Goal: Information Seeking & Learning: Learn about a topic

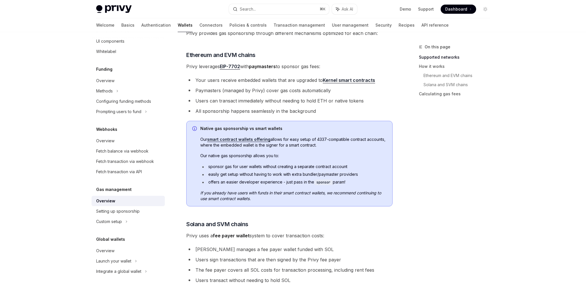
scroll to position [198, 0]
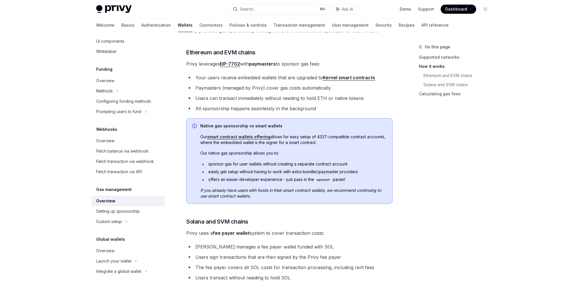
click at [316, 137] on span "Our smart contract wallets offering allows for easy setup of 4337-compatible co…" at bounding box center [293, 139] width 186 height 11
click at [323, 137] on span "Our smart contract wallets offering allows for easy setup of 4337-compatible co…" at bounding box center [293, 139] width 186 height 11
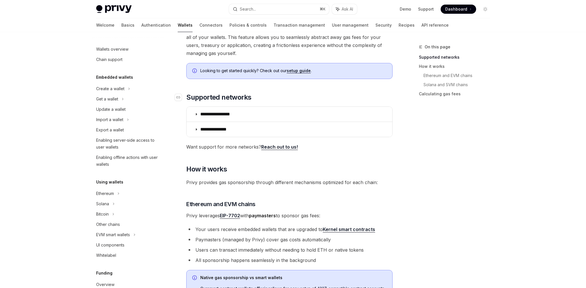
scroll to position [204, 0]
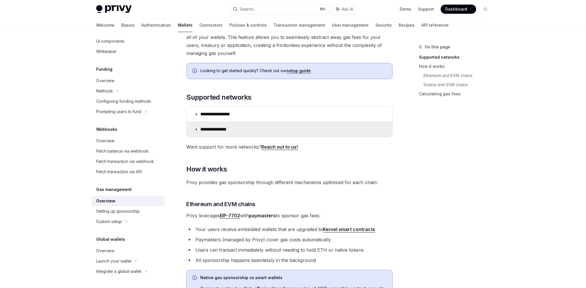
click at [237, 128] on summary "**********" at bounding box center [289, 129] width 206 height 15
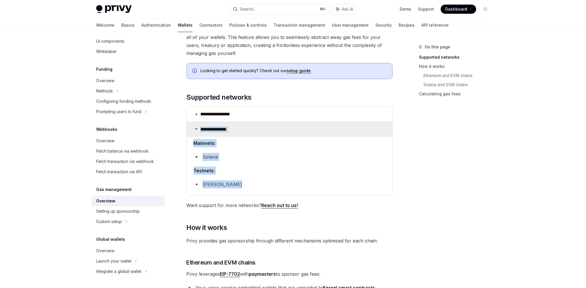
drag, startPoint x: 253, startPoint y: 190, endPoint x: 188, endPoint y: 130, distance: 89.1
click at [188, 130] on details "**********" at bounding box center [289, 158] width 206 height 73
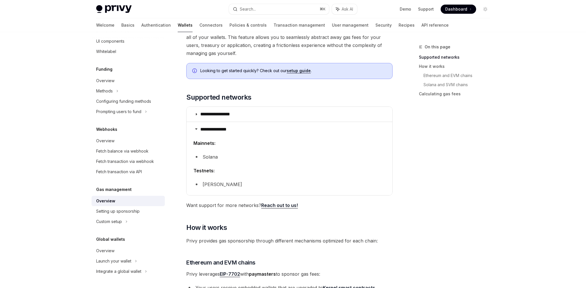
click at [247, 169] on span "Testnets:" at bounding box center [289, 170] width 192 height 8
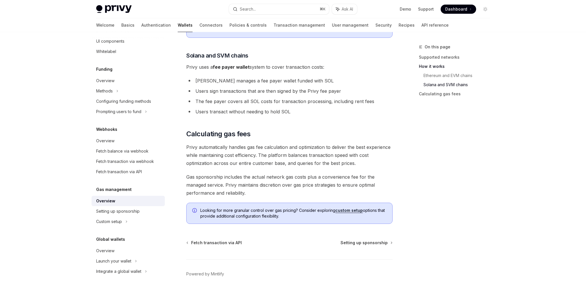
scroll to position [411, 0]
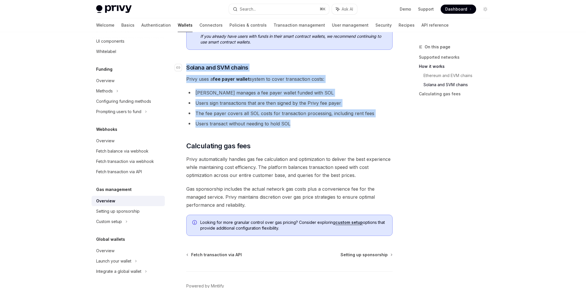
drag, startPoint x: 306, startPoint y: 126, endPoint x: 187, endPoint y: 68, distance: 132.5
click at [246, 92] on li "[PERSON_NAME] manages a fee payer wallet funded with SOL" at bounding box center [289, 93] width 206 height 8
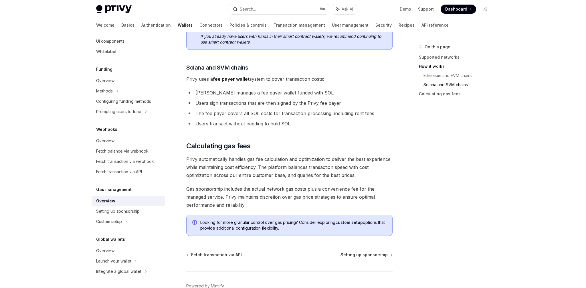
click at [241, 92] on li "[PERSON_NAME] manages a fee payer wallet funded with SOL" at bounding box center [289, 93] width 206 height 8
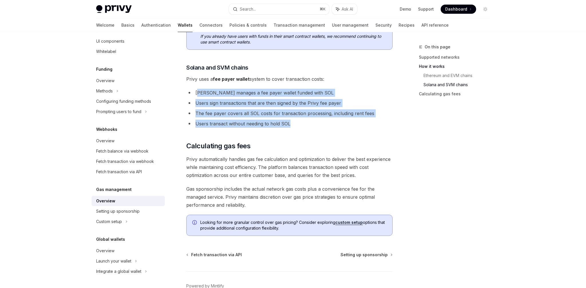
drag, startPoint x: 296, startPoint y: 125, endPoint x: 199, endPoint y: 91, distance: 102.9
click at [199, 91] on ul "Privy manages a fee payer wallet funded with SOL Users sign transactions that a…" at bounding box center [289, 108] width 206 height 39
click at [213, 90] on li "[PERSON_NAME] manages a fee payer wallet funded with SOL" at bounding box center [289, 93] width 206 height 8
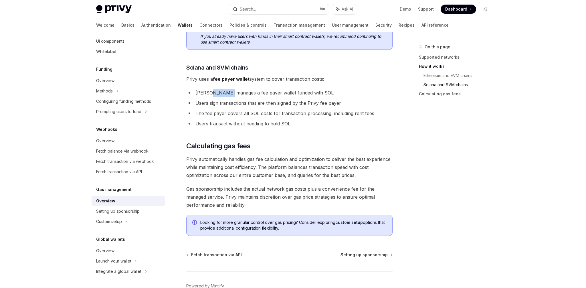
click at [213, 90] on li "[PERSON_NAME] manages a fee payer wallet funded with SOL" at bounding box center [289, 93] width 206 height 8
